Goal: Information Seeking & Learning: Learn about a topic

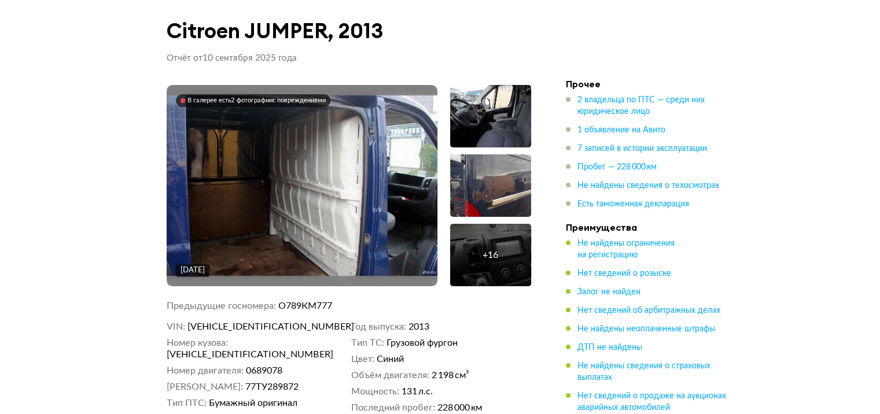
click at [325, 201] on img at bounding box center [302, 186] width 271 height 181
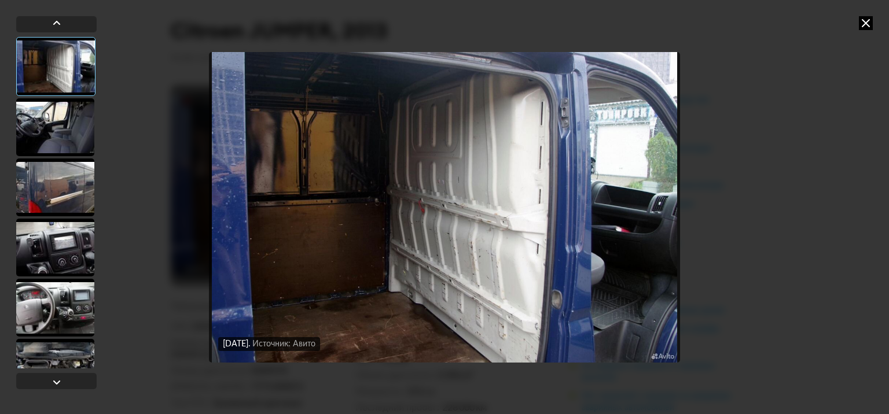
click at [482, 229] on img "Go to Slide 1" at bounding box center [444, 207] width 471 height 311
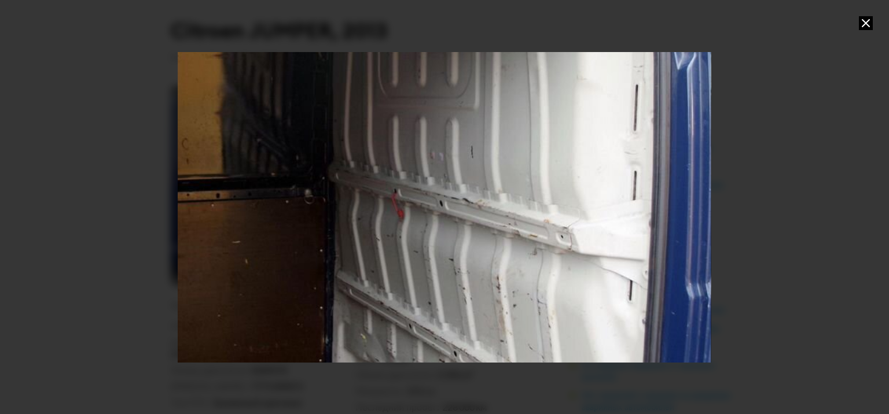
click at [482, 229] on div "Go to Slide 1" at bounding box center [444, 207] width 1067 height 622
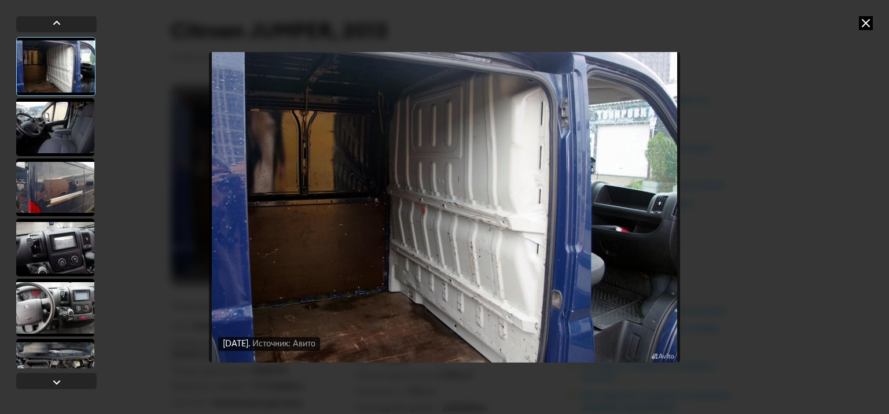
click at [60, 125] on div at bounding box center [55, 127] width 78 height 58
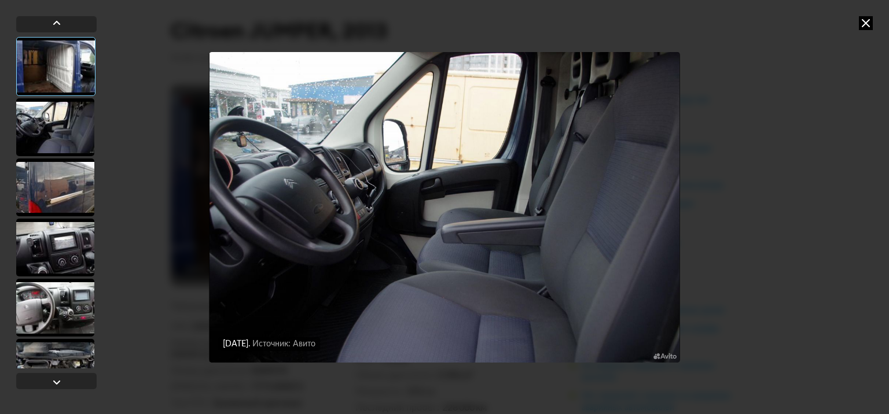
click at [60, 125] on div at bounding box center [55, 127] width 78 height 58
click at [58, 190] on div at bounding box center [55, 188] width 78 height 58
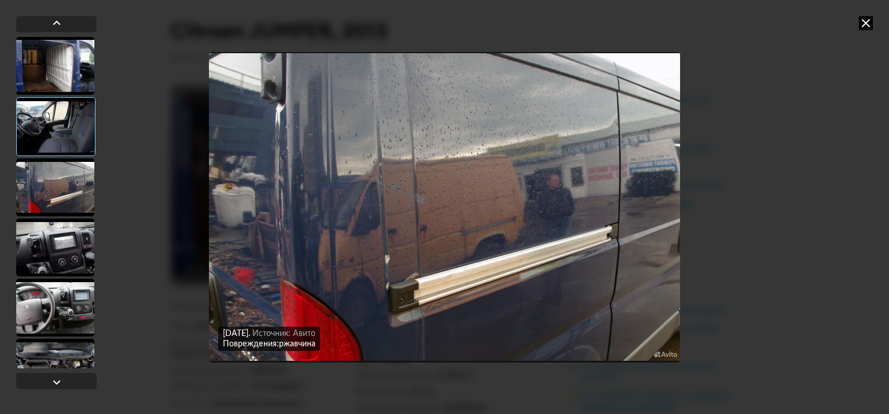
click at [58, 190] on div at bounding box center [55, 188] width 78 height 58
click at [280, 220] on img "Go to Slide 3" at bounding box center [444, 207] width 471 height 311
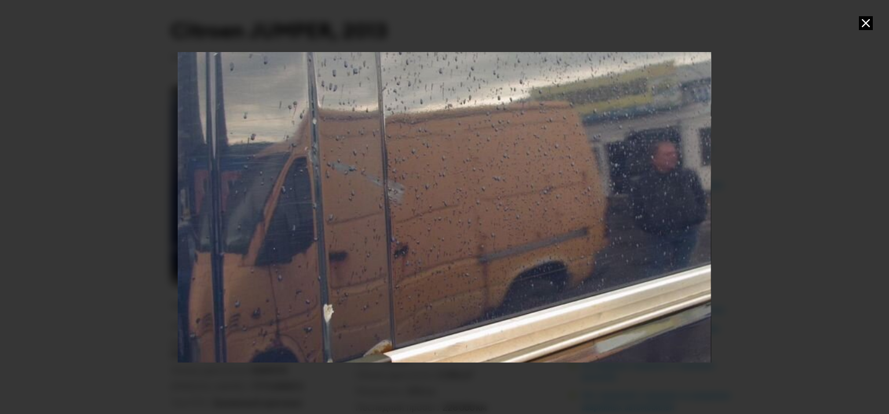
click at [280, 220] on div "Go to Slide 3" at bounding box center [444, 207] width 1067 height 622
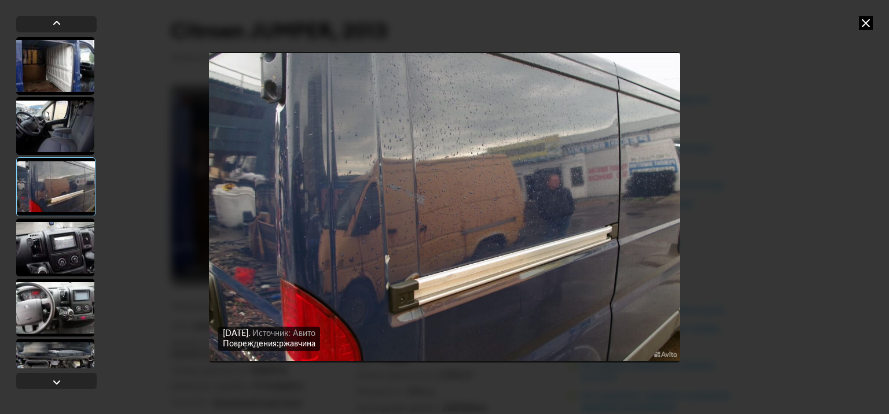
click at [280, 220] on img "Go to Slide 3" at bounding box center [444, 207] width 471 height 311
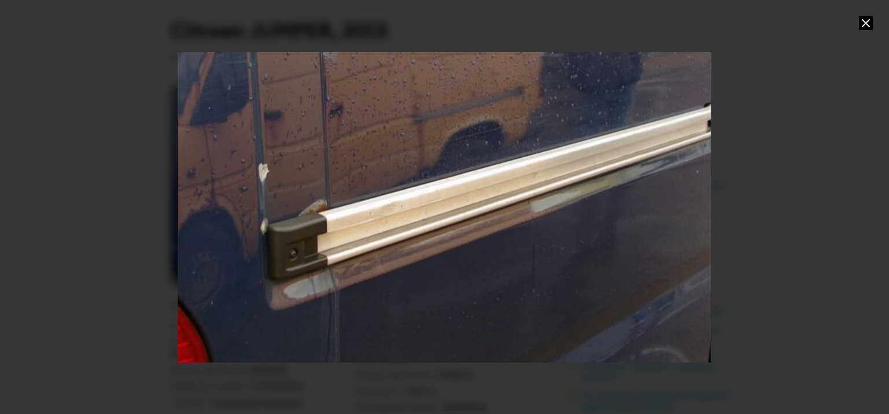
drag, startPoint x: 309, startPoint y: 294, endPoint x: 244, endPoint y: 153, distance: 154.9
click at [244, 153] on div "Go to Slide 3" at bounding box center [379, 67] width 1067 height 622
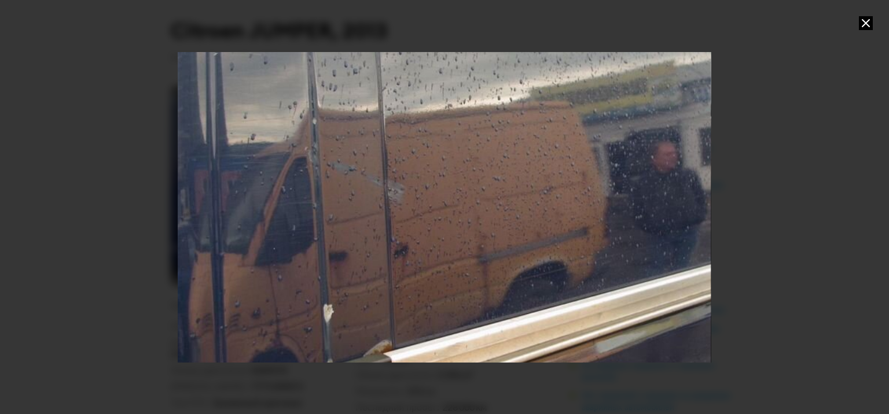
click at [867, 23] on icon at bounding box center [866, 23] width 14 height 14
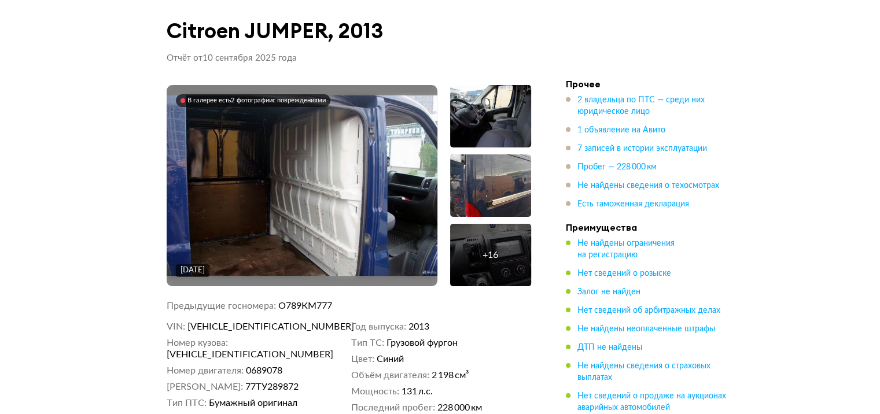
click at [484, 255] on div "+ 16" at bounding box center [491, 255] width 16 height 12
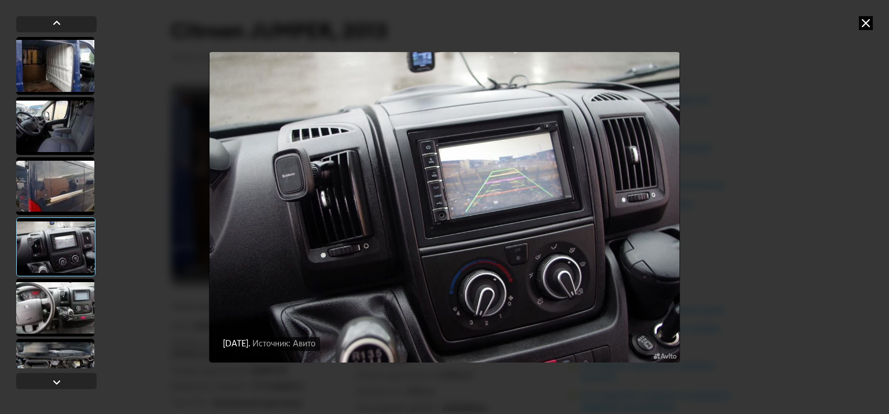
click at [67, 188] on div at bounding box center [55, 186] width 78 height 58
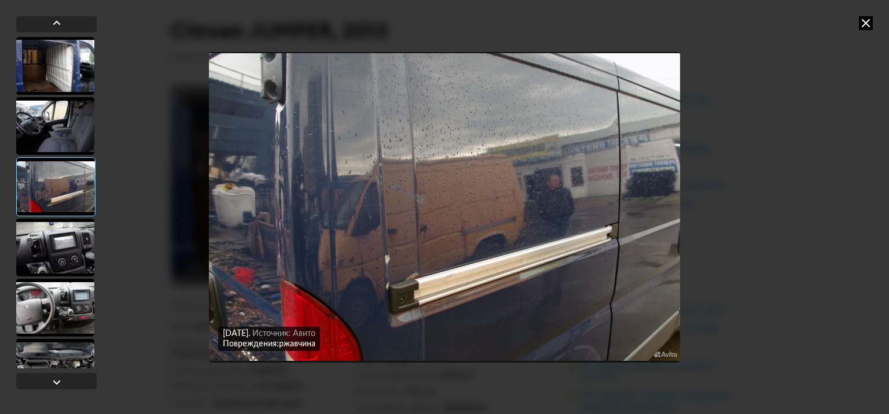
click at [65, 238] on div at bounding box center [55, 248] width 78 height 58
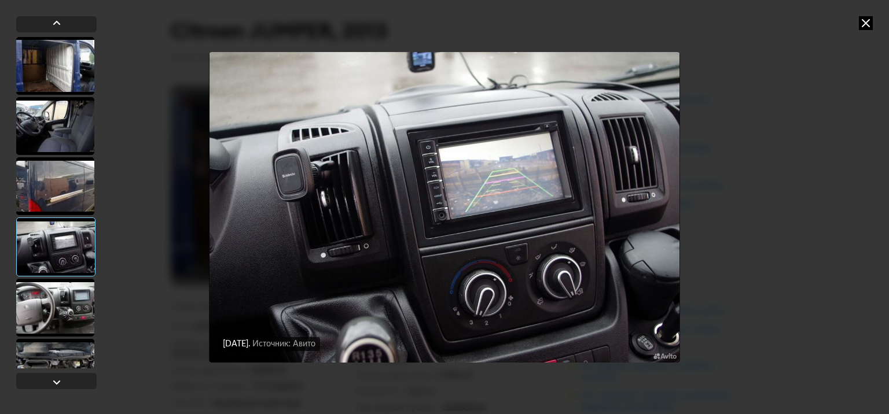
click at [361, 200] on img "Go to Slide 4" at bounding box center [444, 207] width 471 height 311
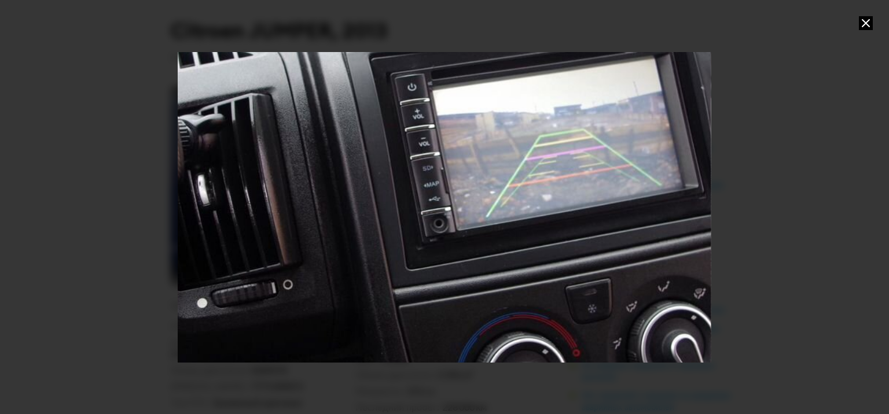
click at [318, 206] on div "Go to Slide 4" at bounding box center [444, 207] width 1067 height 622
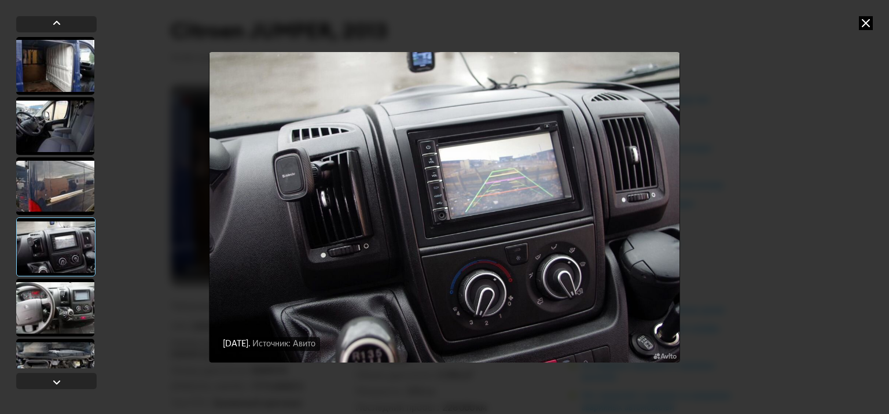
click at [37, 299] on div at bounding box center [55, 308] width 78 height 58
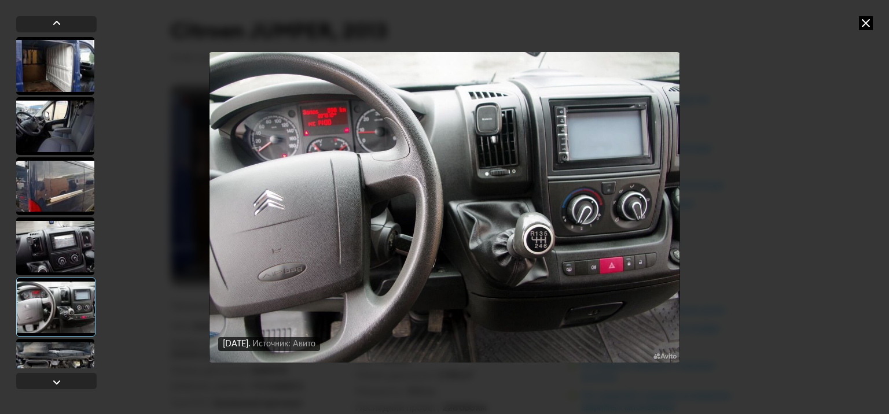
scroll to position [58, 0]
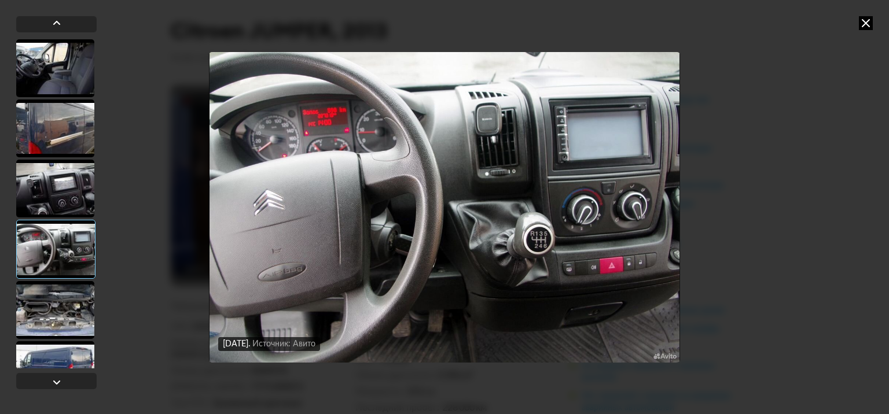
click at [32, 310] on div at bounding box center [55, 310] width 78 height 58
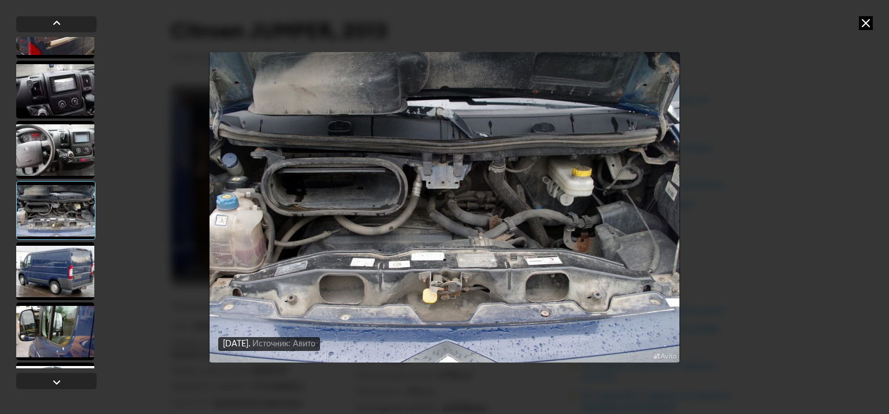
scroll to position [174, 0]
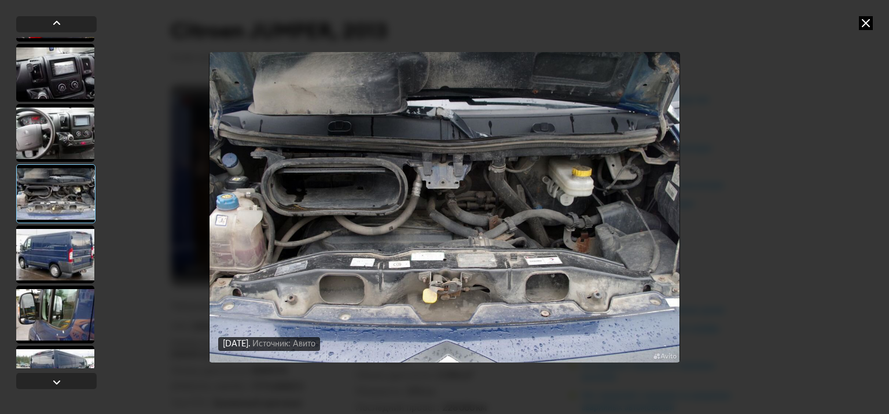
click at [55, 274] on div at bounding box center [55, 255] width 78 height 58
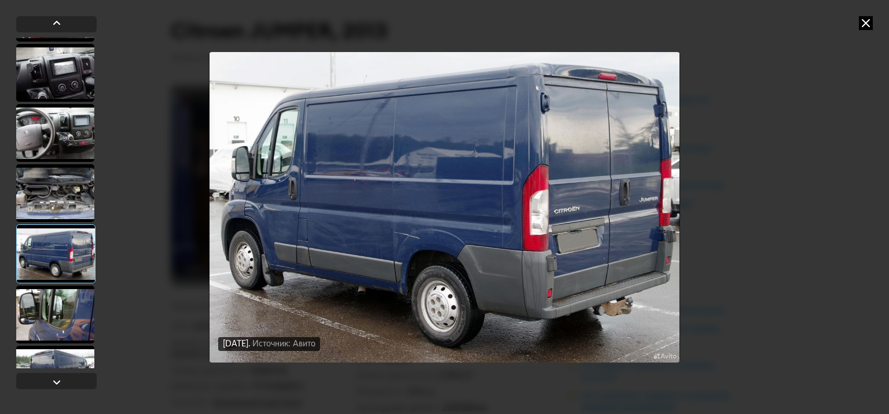
click at [57, 323] on div at bounding box center [55, 315] width 78 height 58
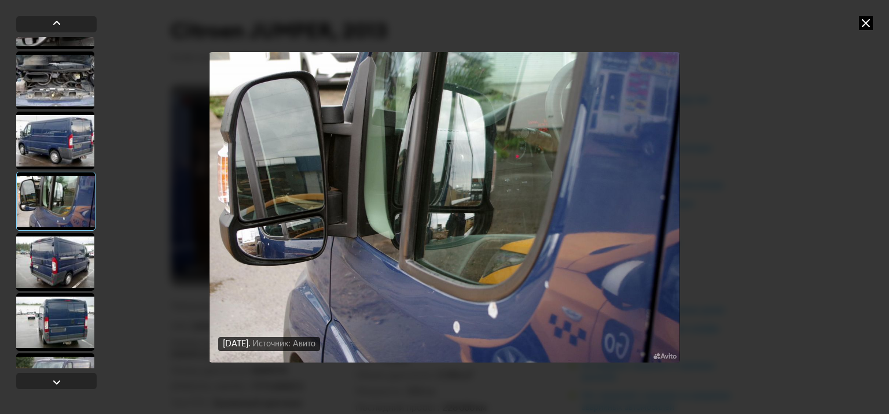
scroll to position [289, 0]
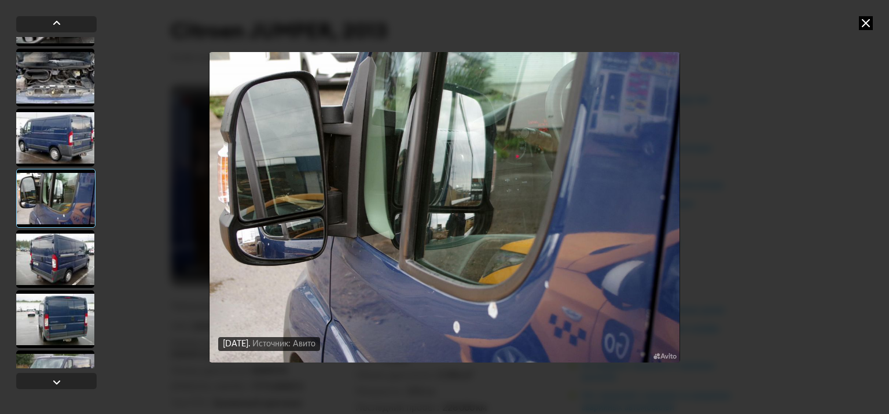
click at [73, 259] on div at bounding box center [55, 259] width 78 height 58
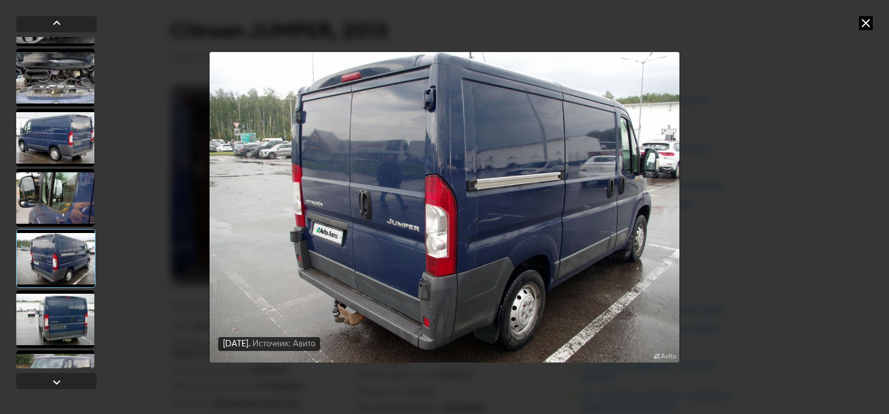
click at [52, 311] on div at bounding box center [55, 320] width 78 height 58
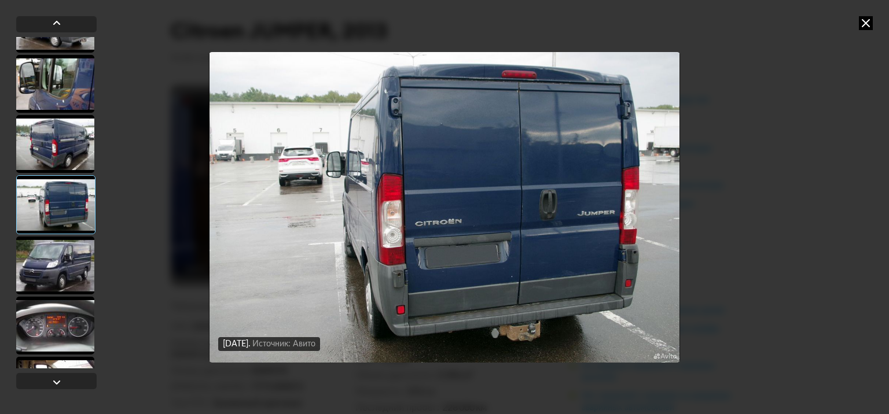
scroll to position [405, 0]
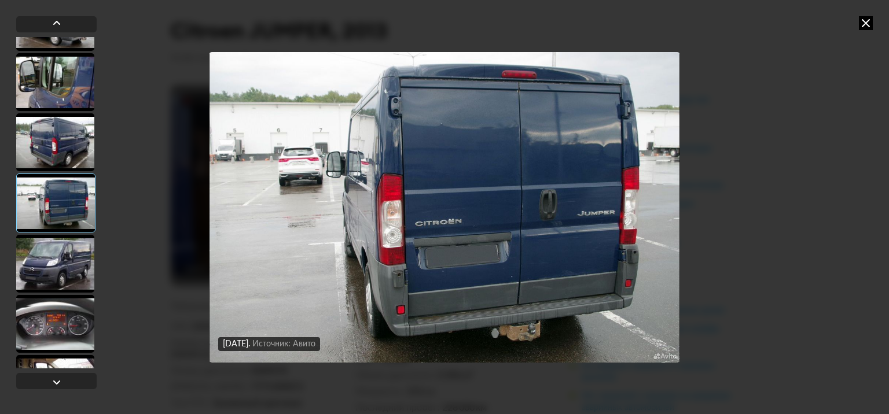
click at [78, 255] on div at bounding box center [55, 264] width 78 height 58
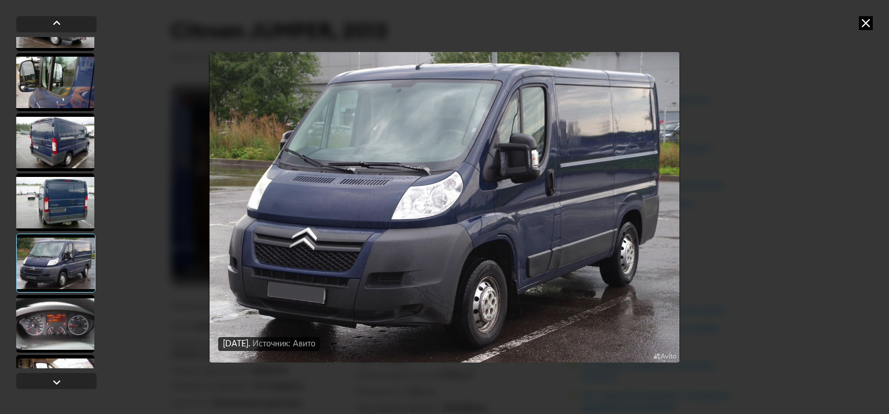
click at [58, 322] on div at bounding box center [55, 324] width 78 height 58
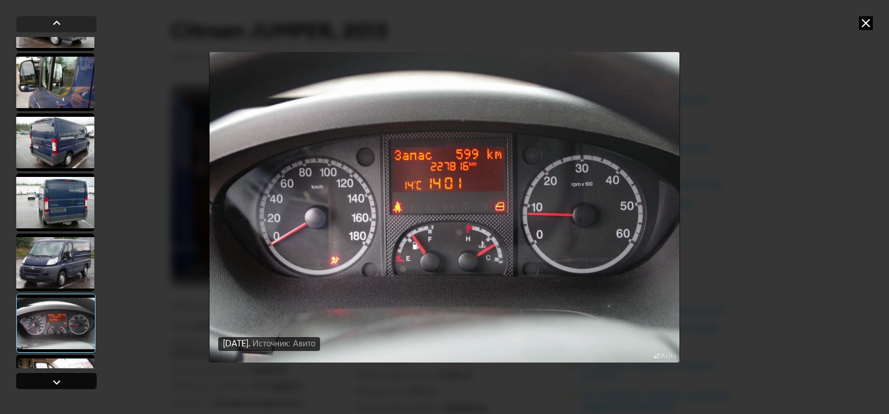
click at [57, 386] on div at bounding box center [57, 383] width 14 height 14
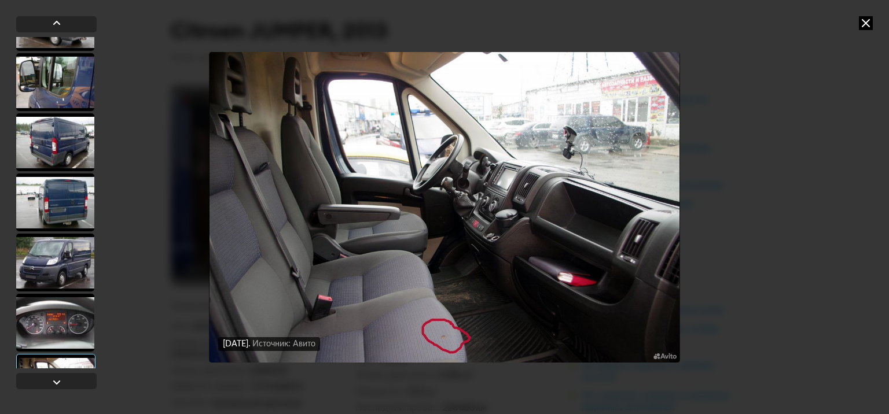
click at [60, 364] on div at bounding box center [55, 383] width 79 height 59
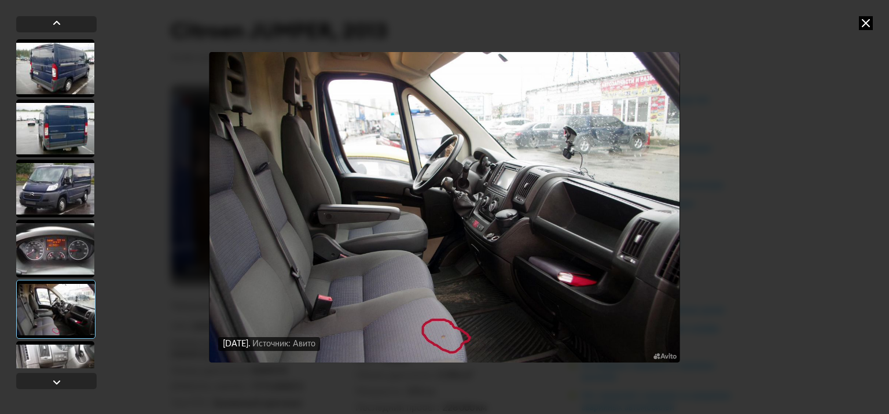
scroll to position [521, 0]
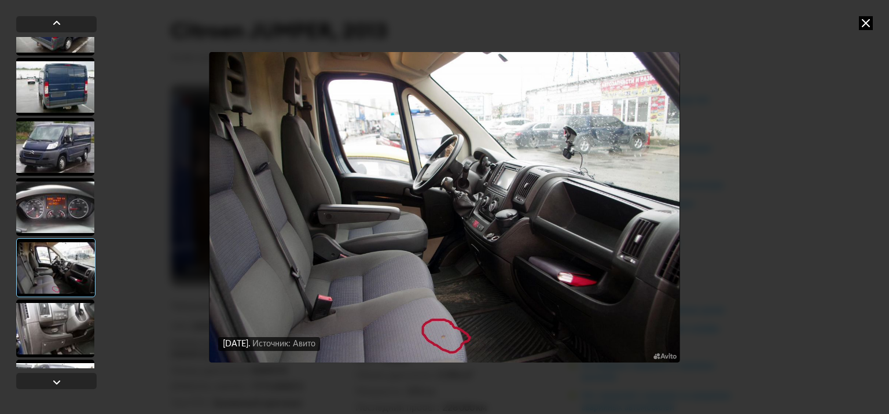
click at [72, 320] on div at bounding box center [55, 329] width 78 height 58
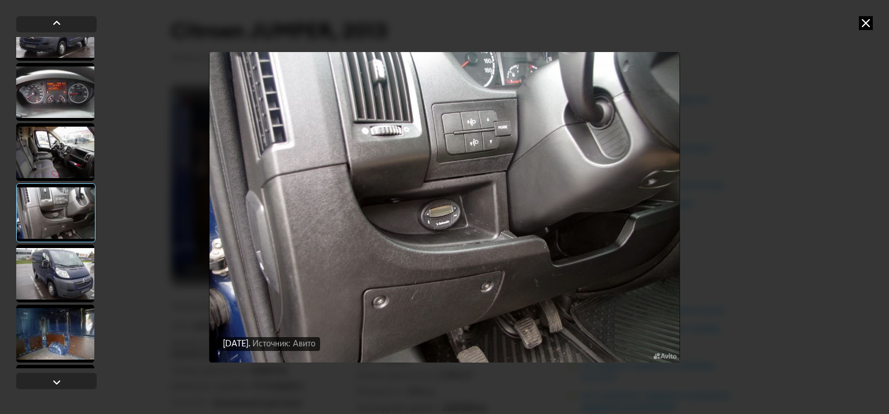
scroll to position [637, 0]
click at [65, 291] on div at bounding box center [55, 273] width 78 height 58
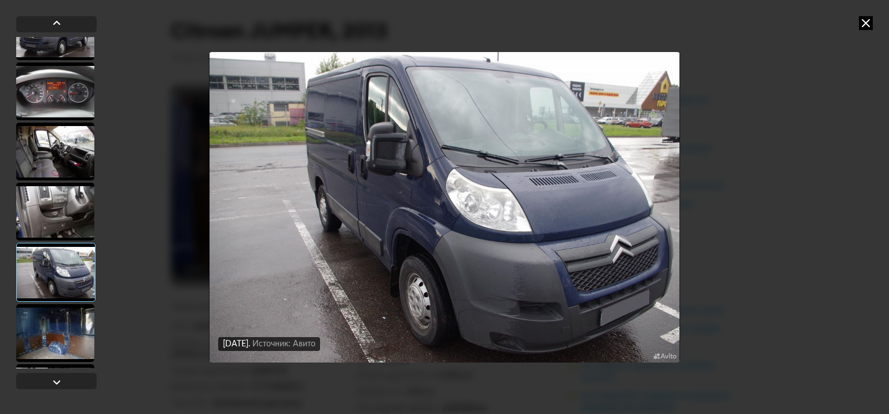
click at [65, 335] on div at bounding box center [55, 333] width 78 height 58
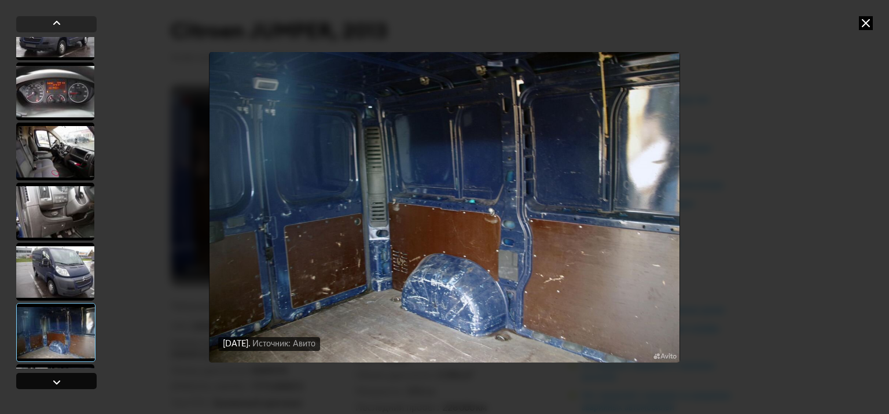
click at [57, 385] on div at bounding box center [57, 383] width 14 height 14
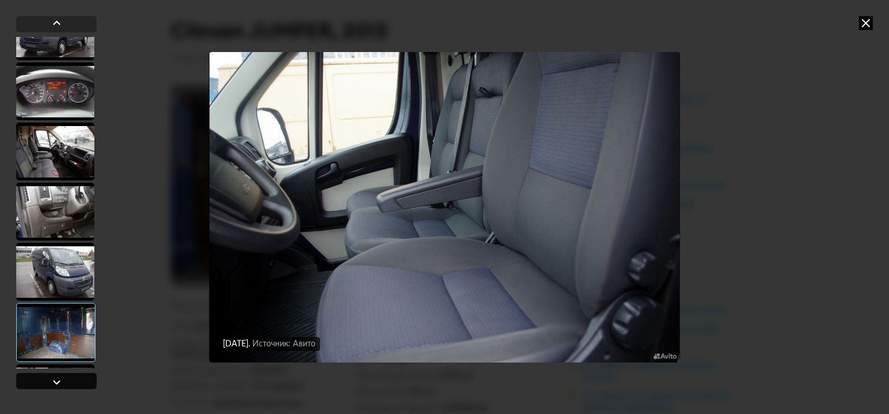
click at [57, 385] on div at bounding box center [57, 383] width 14 height 14
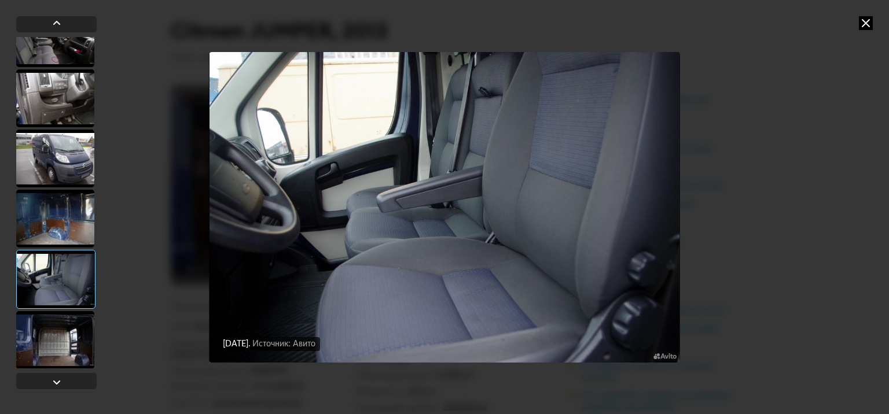
scroll to position [753, 0]
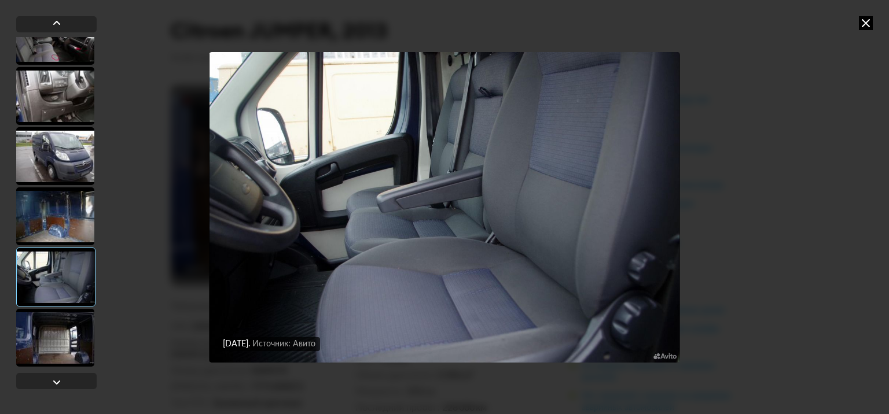
click at [65, 342] on div at bounding box center [55, 338] width 78 height 58
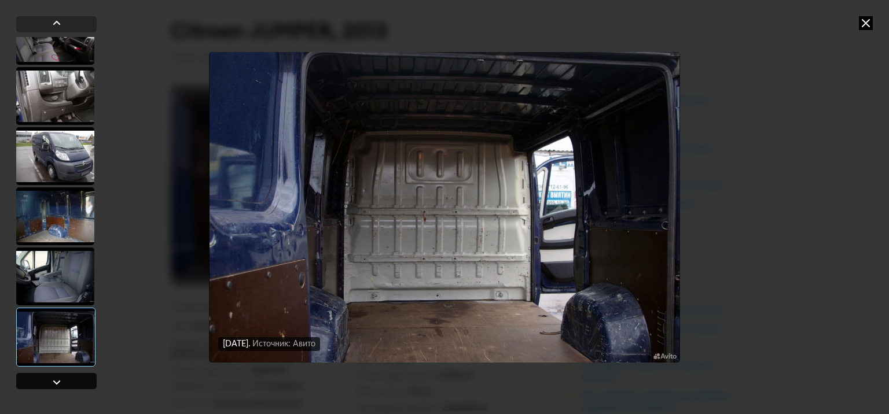
click at [56, 386] on div at bounding box center [57, 383] width 14 height 14
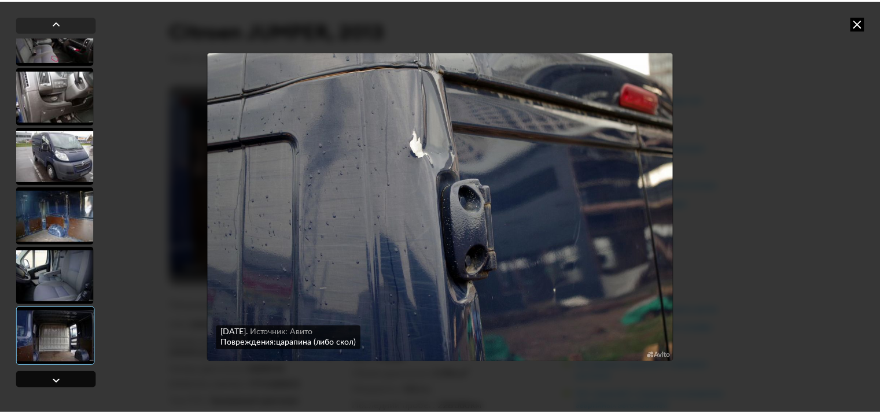
scroll to position [813, 0]
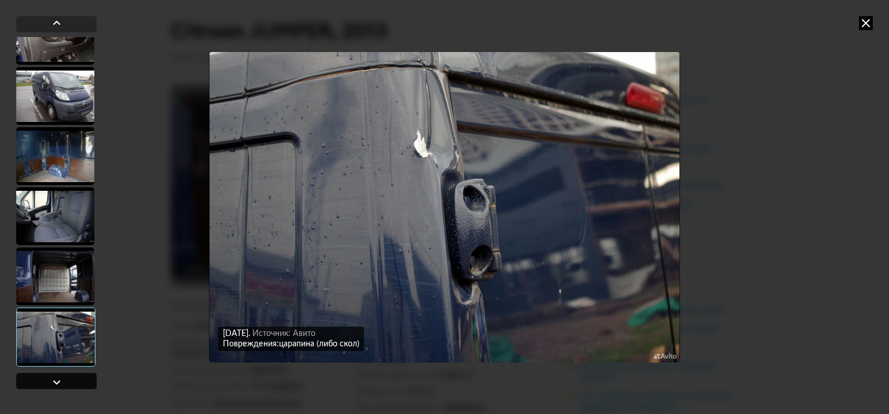
click at [56, 386] on div at bounding box center [57, 383] width 14 height 14
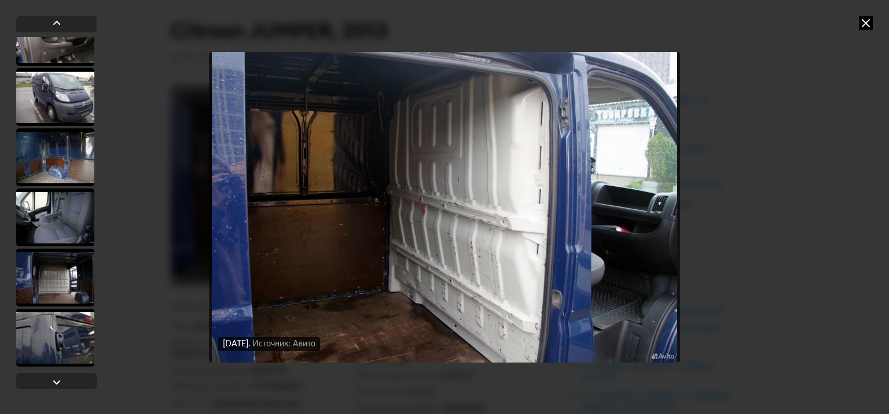
click at [868, 28] on icon at bounding box center [866, 23] width 14 height 14
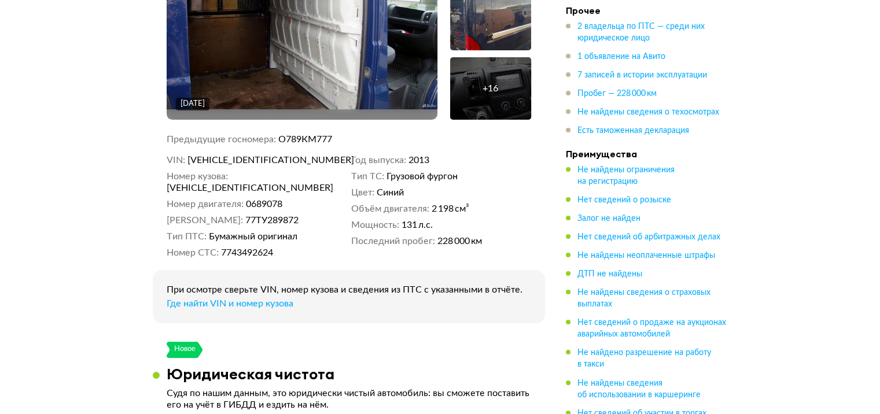
scroll to position [174, 0]
